Goal: Information Seeking & Learning: Learn about a topic

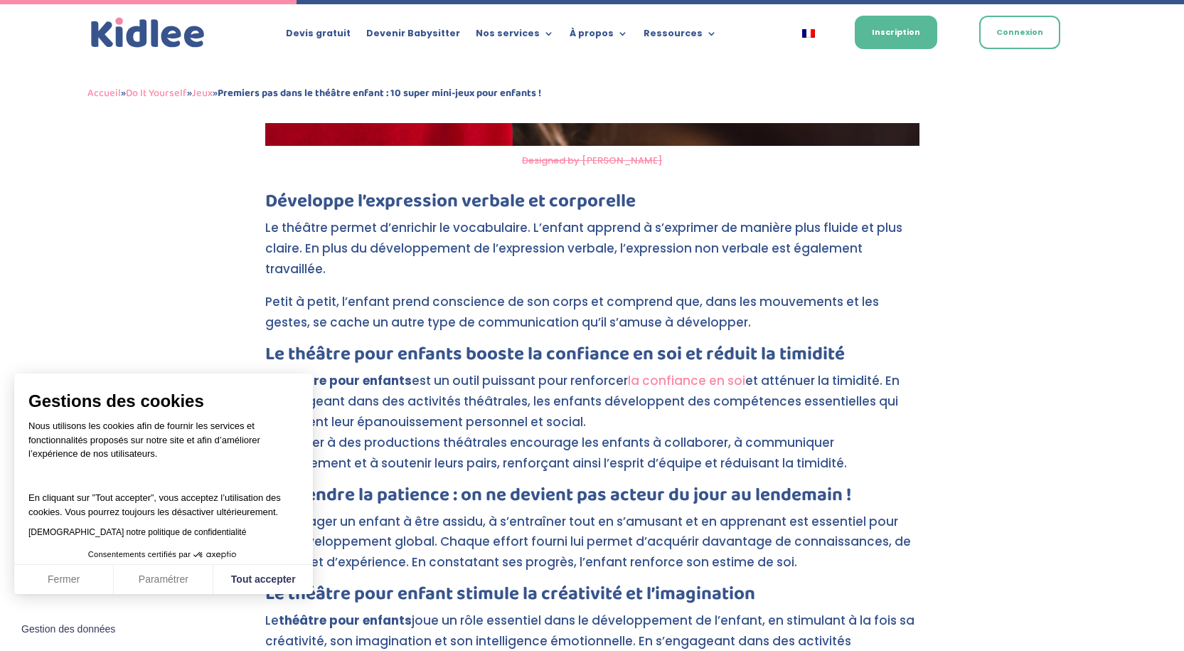
scroll to position [1565, 0]
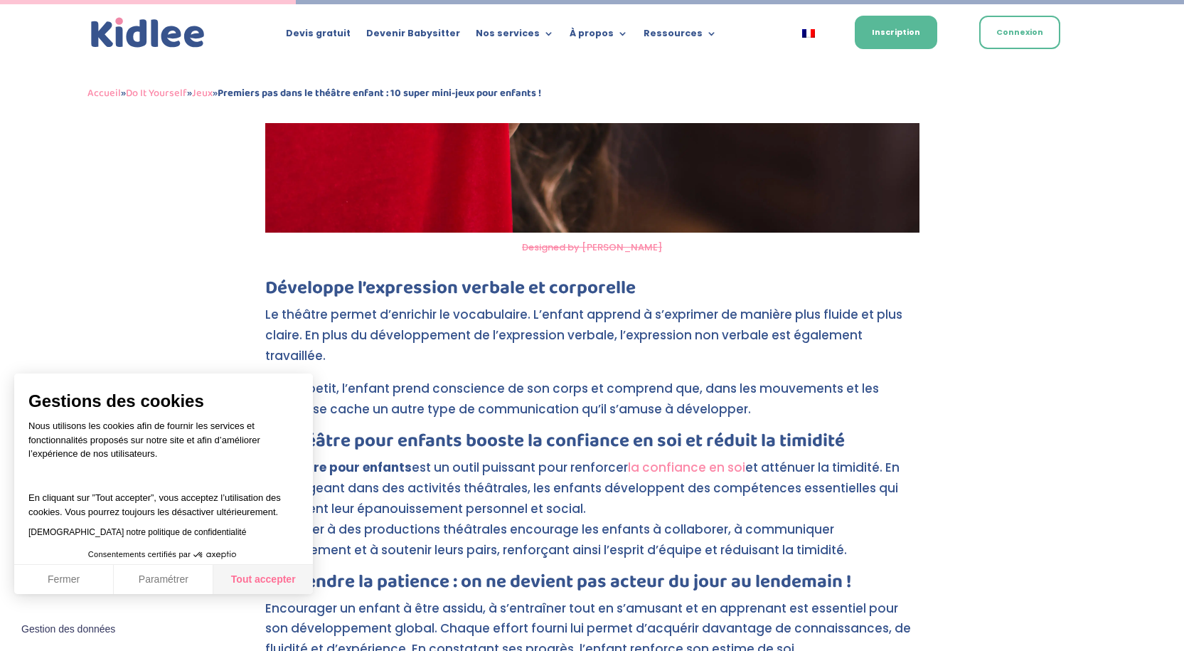
click at [253, 580] on button "Tout accepter" at bounding box center [263, 580] width 100 height 30
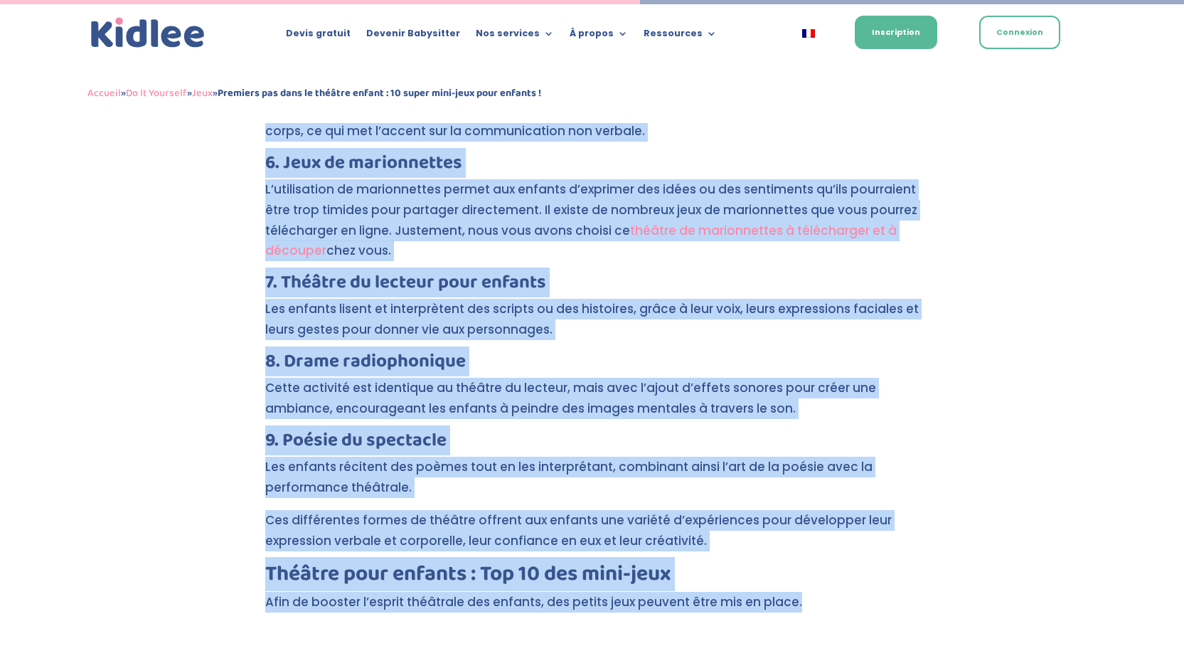
scroll to position [3387, 0]
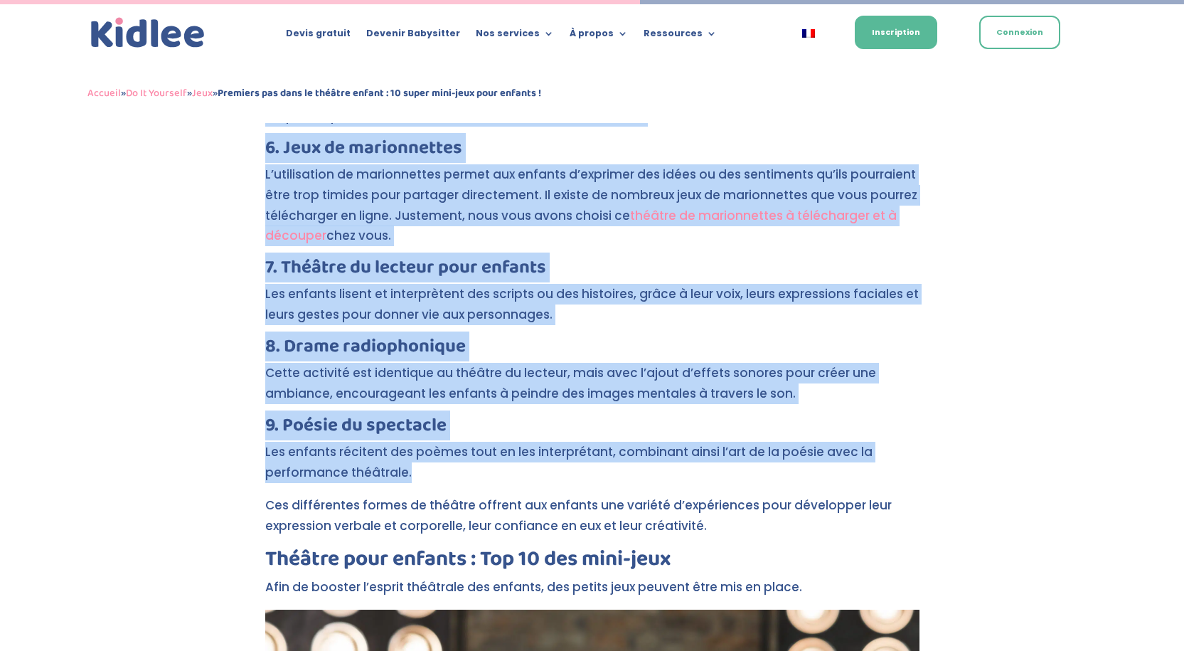
drag, startPoint x: 255, startPoint y: 255, endPoint x: 422, endPoint y: 436, distance: 246.2
click at [422, 436] on div "Premiers pas dans le théâtre enfant : 10 super mini-jeux pour enfants ! par Léa…" at bounding box center [592, 164] width 1184 height 6822
copy div "5. Loremipsumdol Sit ametcon adip e’sedd eiu tempori ut la etdo magn-aliqua eni…"
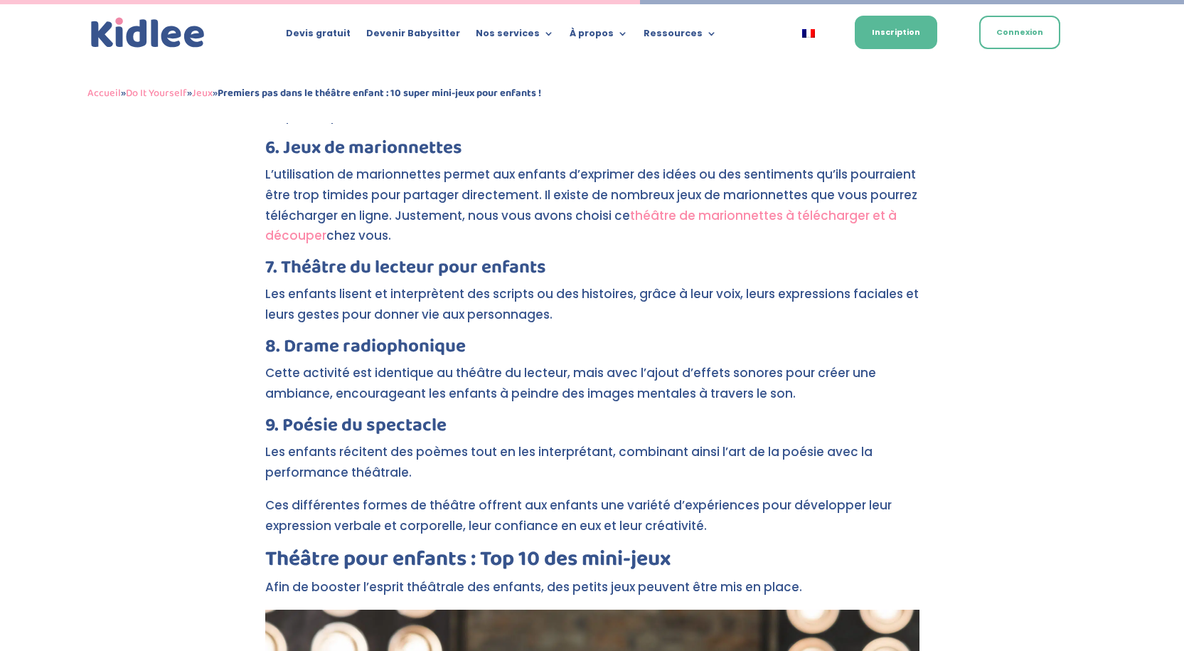
click at [189, 474] on div "Premiers pas dans le théâtre enfant : 10 super mini-jeux pour enfants ! par Léa…" at bounding box center [592, 164] width 1184 height 6822
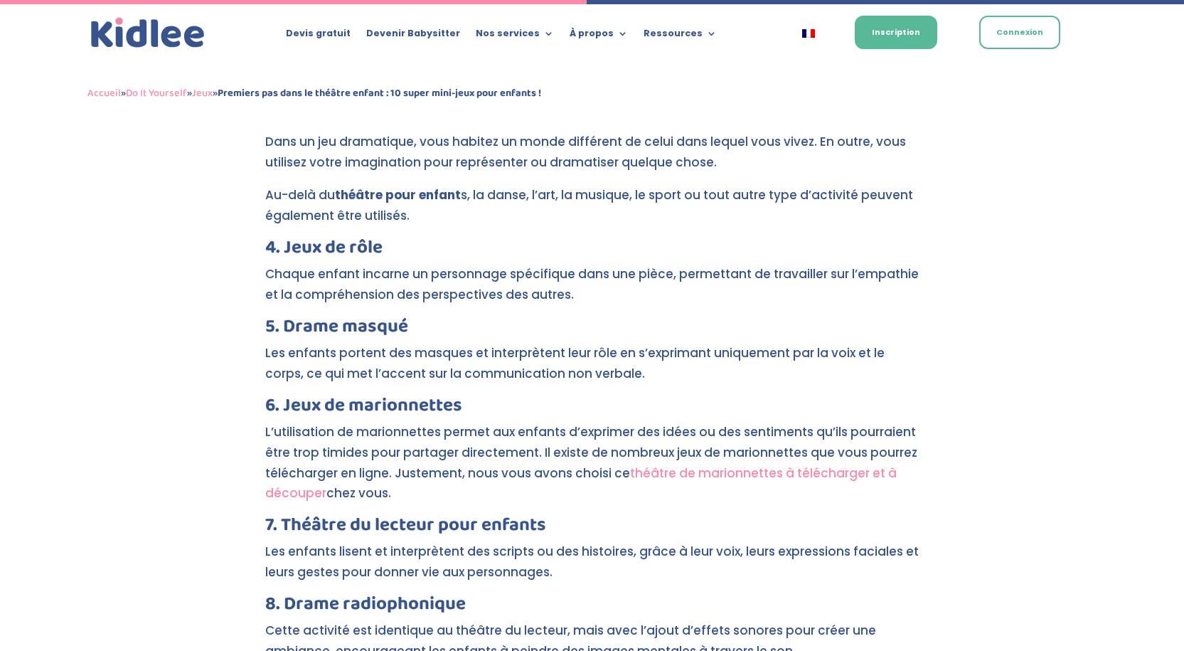
scroll to position [3102, 0]
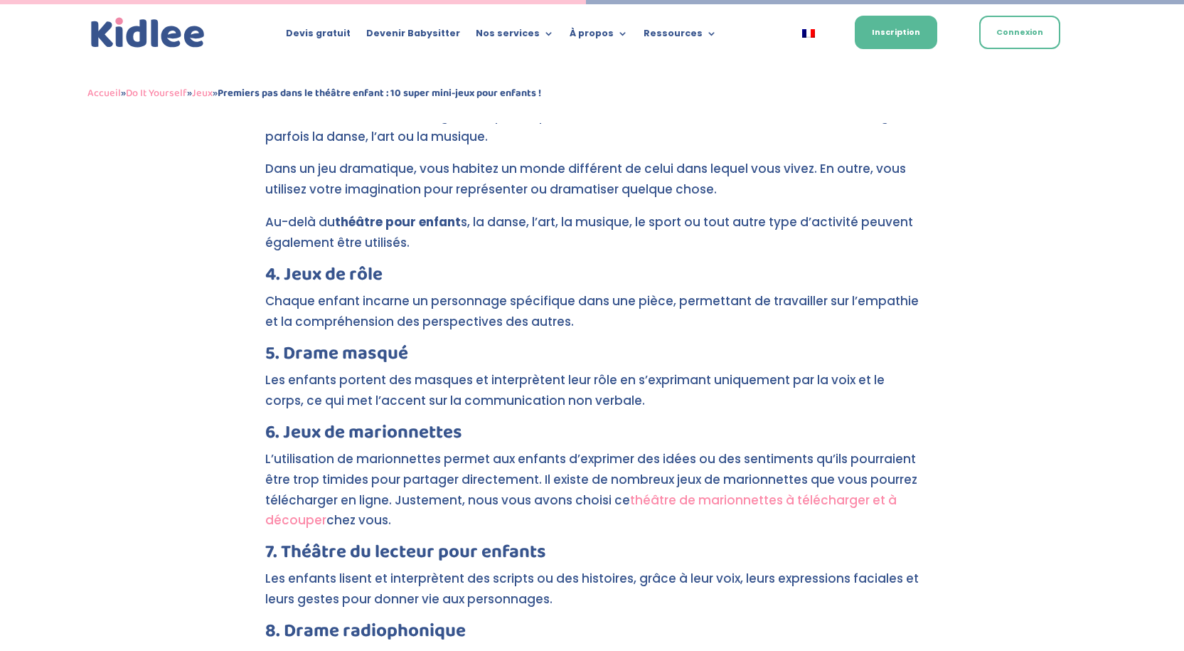
click at [280, 492] on link "théâtre de marionnettes à télécharger et à découper" at bounding box center [581, 511] width 632 height 38
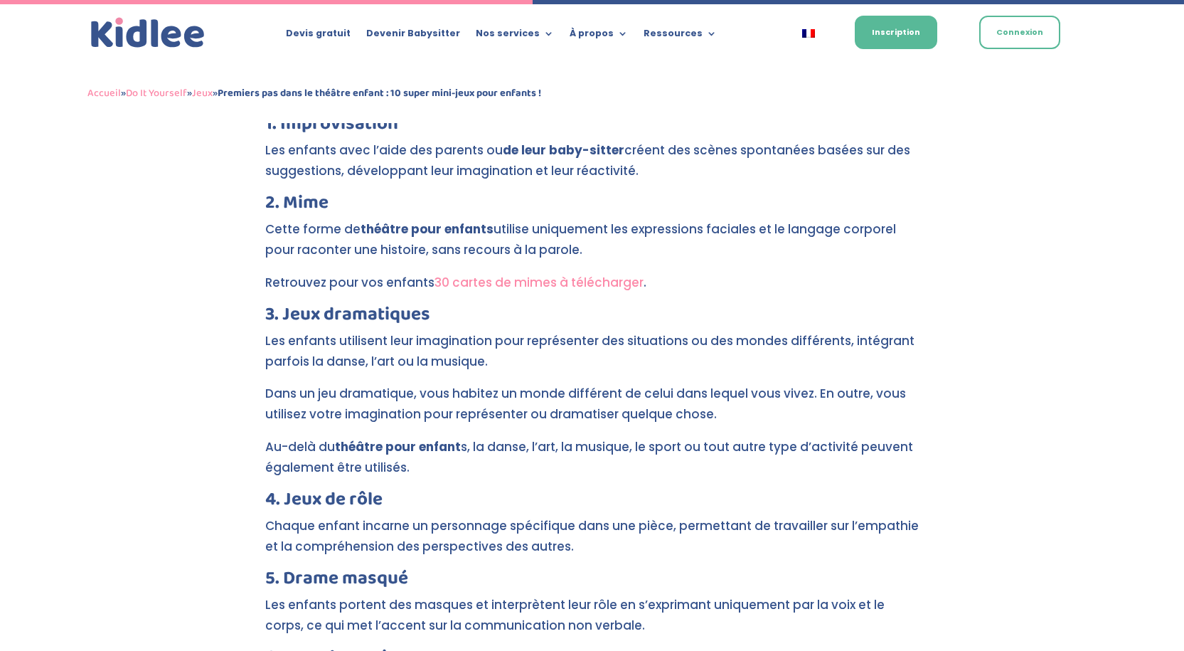
scroll to position [2818, 0]
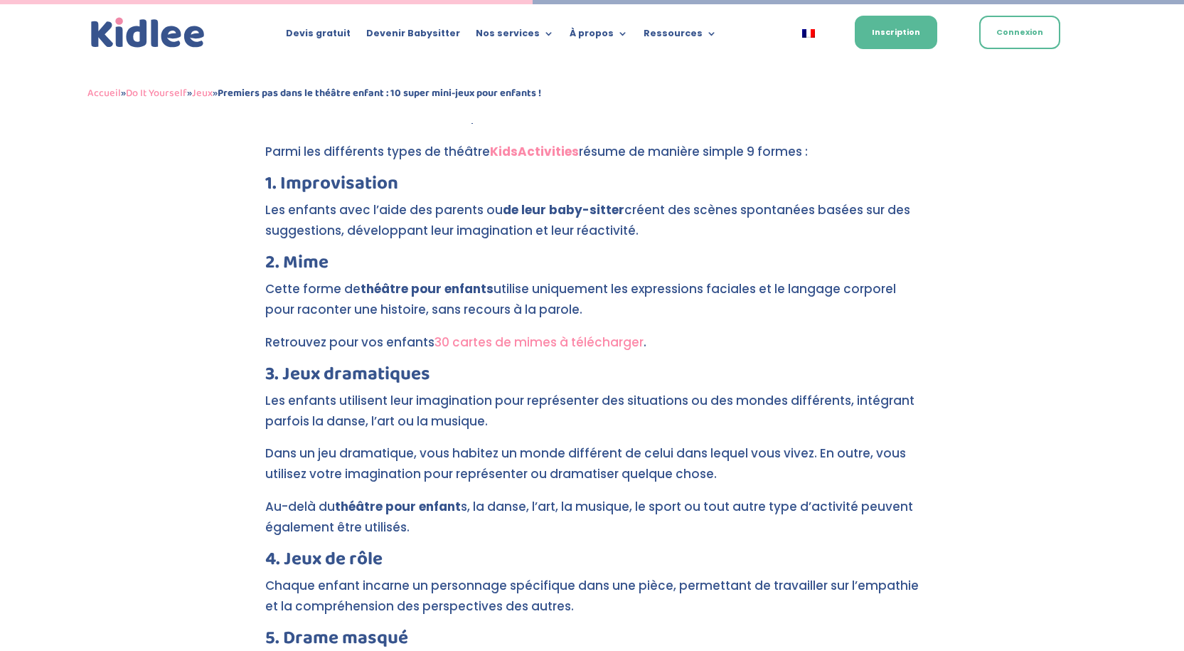
click at [506, 334] on link "30 cartes de mimes à télécharger" at bounding box center [539, 342] width 209 height 17
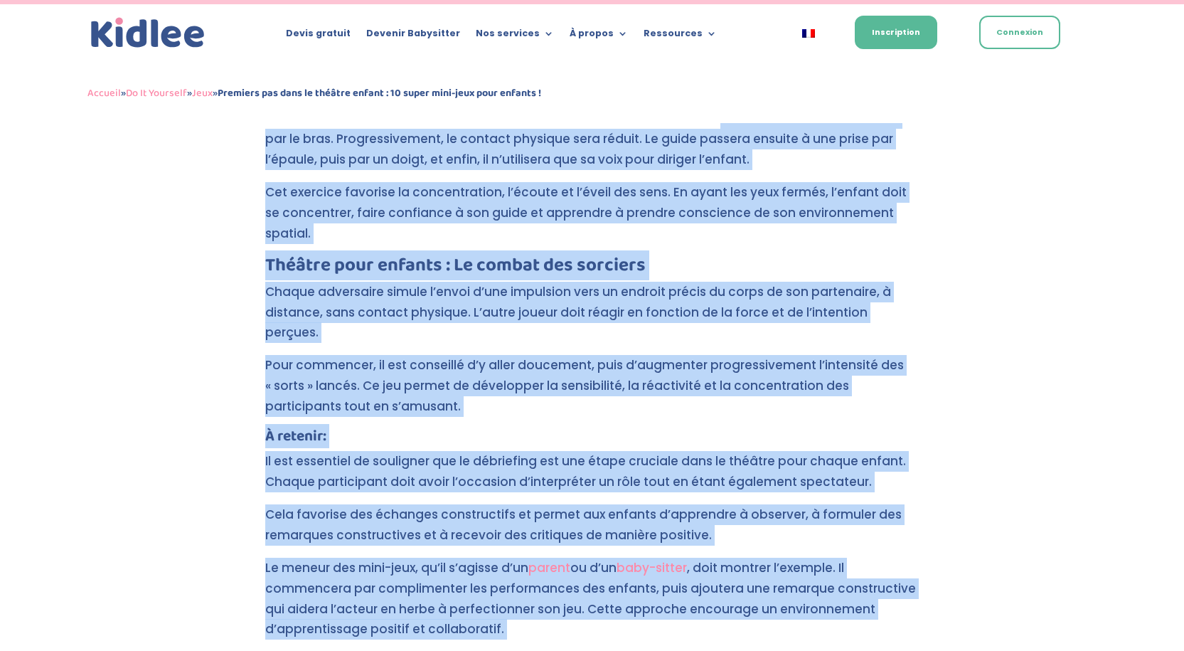
scroll to position [6303, 0]
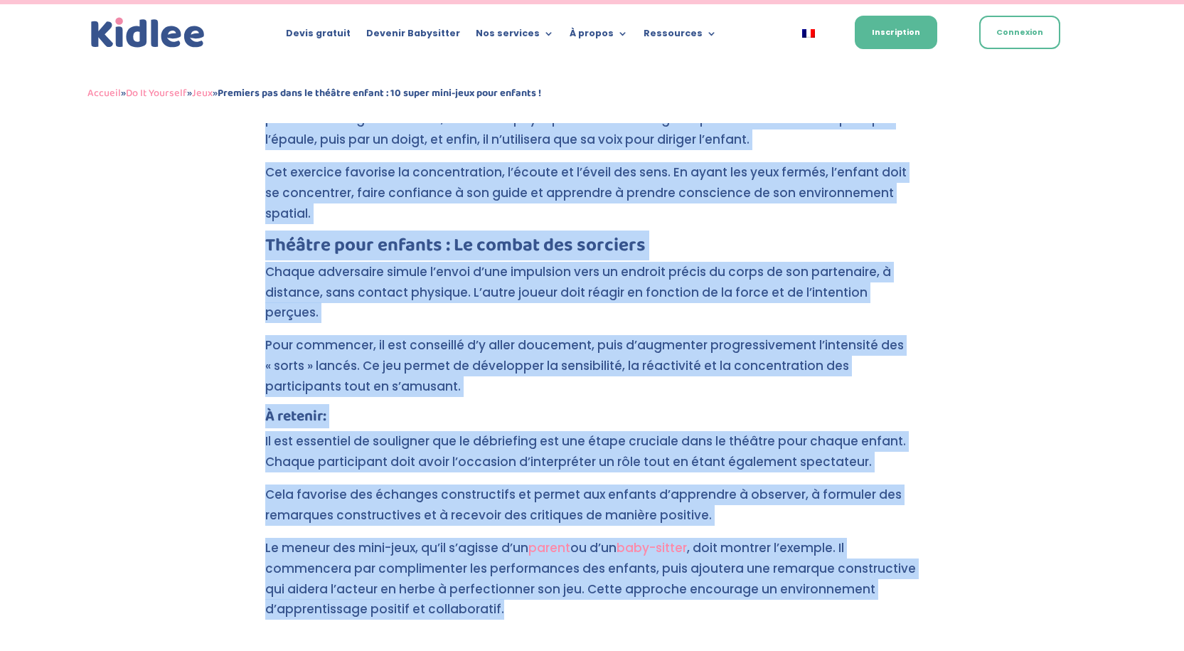
drag, startPoint x: 264, startPoint y: 310, endPoint x: 517, endPoint y: 504, distance: 319.1
copy div "Loremip dolo sitamet : Con 13 adi elit-sedd Eius te incidid u’labore etdolorem …"
